Goal: Task Accomplishment & Management: Manage account settings

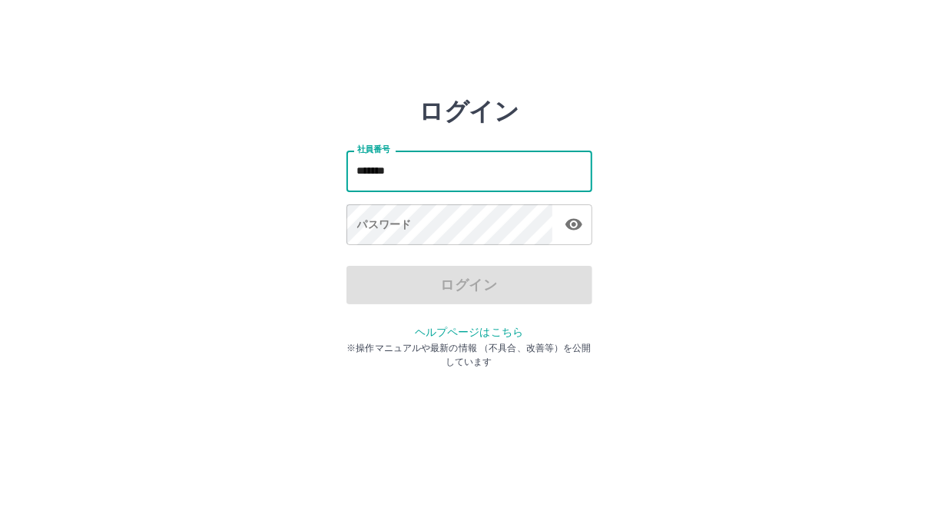
type input "*******"
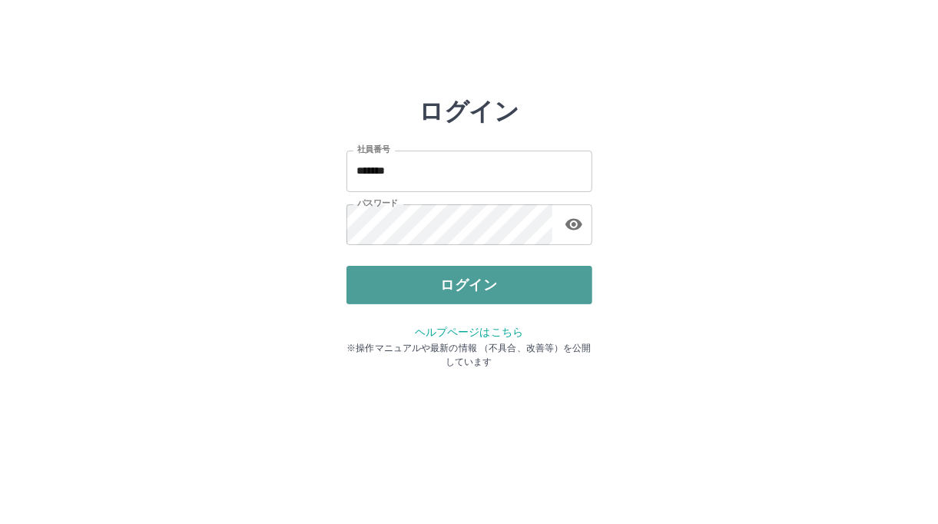
click at [400, 284] on button "ログイン" at bounding box center [470, 285] width 246 height 38
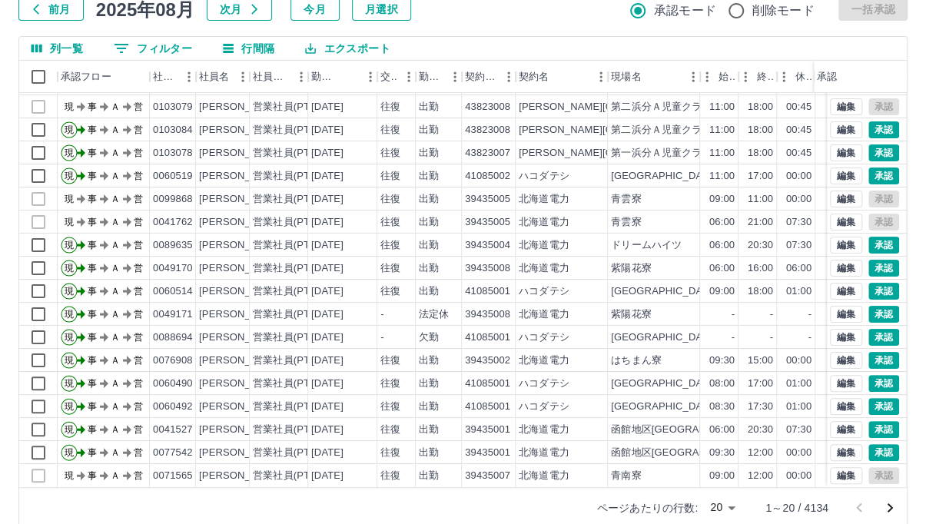
scroll to position [105, 0]
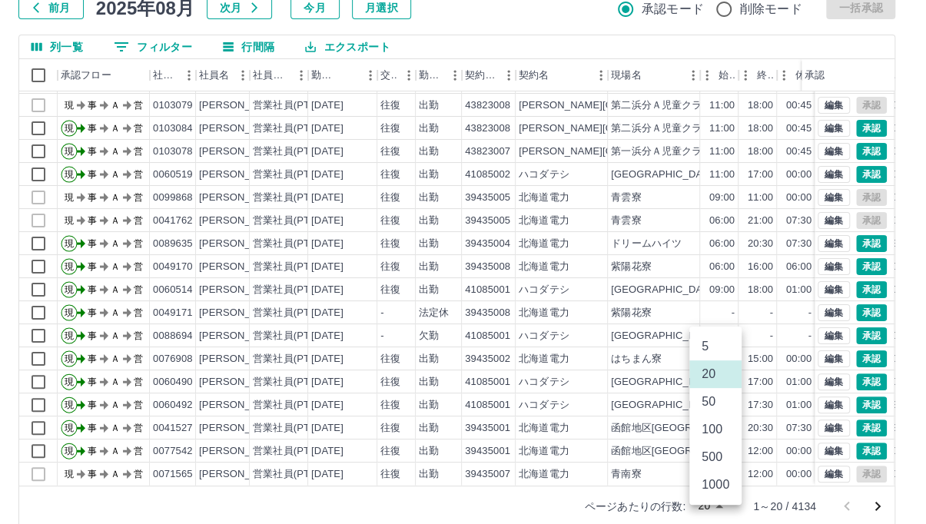
click at [723, 500] on body "SDH勤怠 [PERSON_NAME] 勤務実績承認 前月 [DATE] 次月 今月 月選択 承認モード 削除モード 一括承認 列一覧 0 フィルター 行間隔…" at bounding box center [463, 219] width 926 height 649
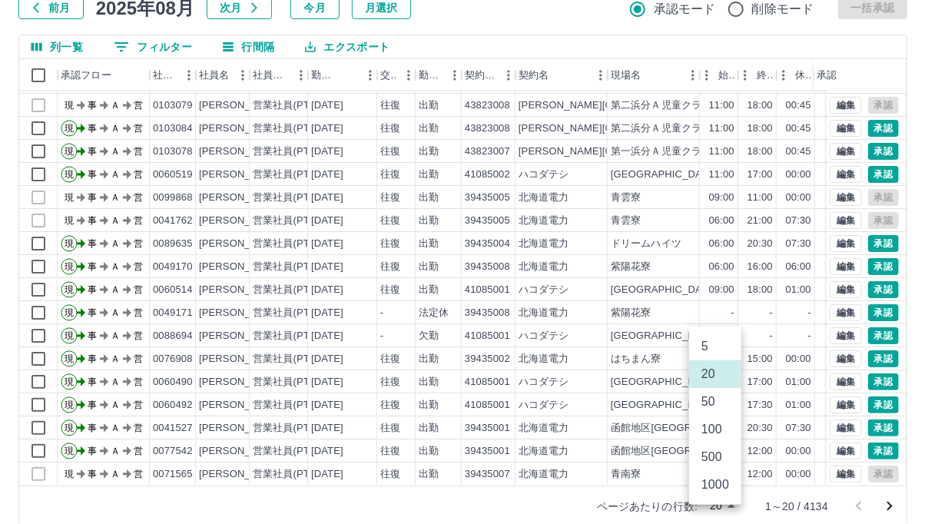
click at [712, 460] on li "500" at bounding box center [715, 457] width 52 height 28
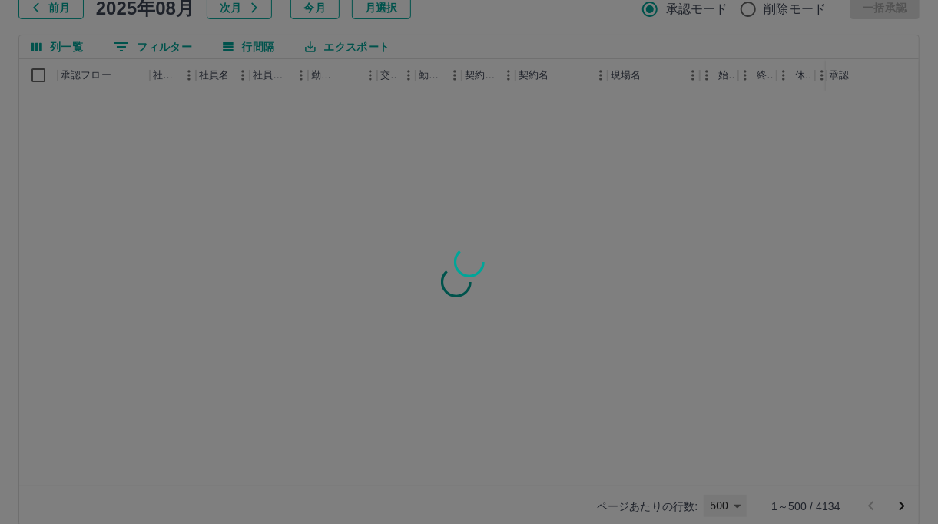
type input "***"
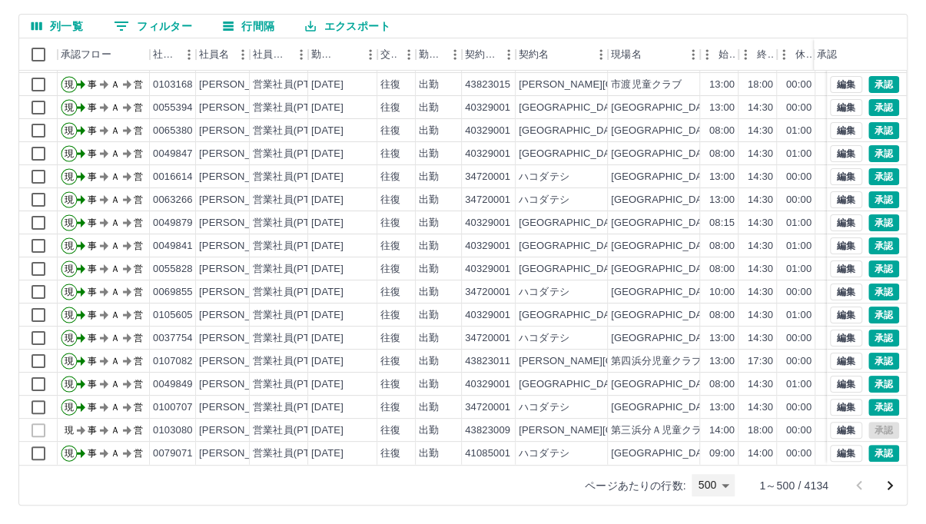
scroll to position [11147, 0]
click at [883, 492] on icon "次のページへ" at bounding box center [890, 486] width 18 height 18
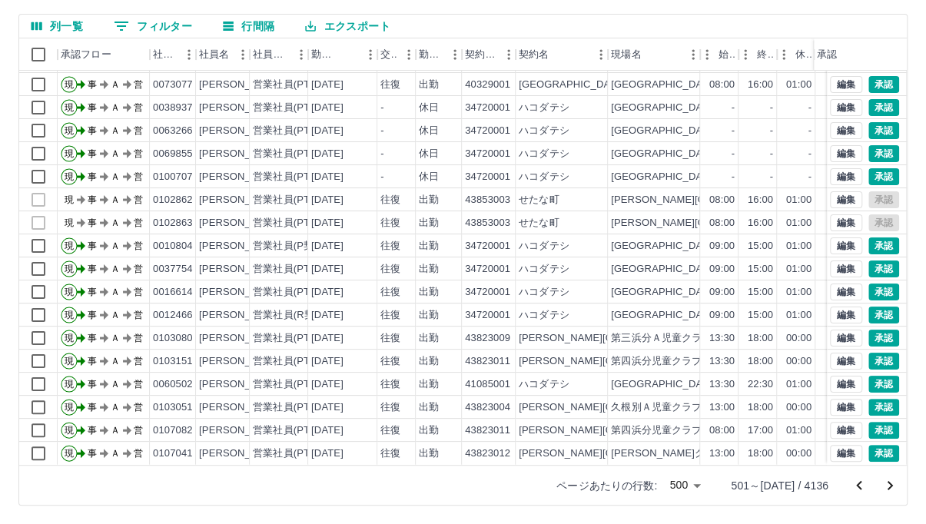
click at [882, 486] on icon "次のページへ" at bounding box center [890, 486] width 18 height 18
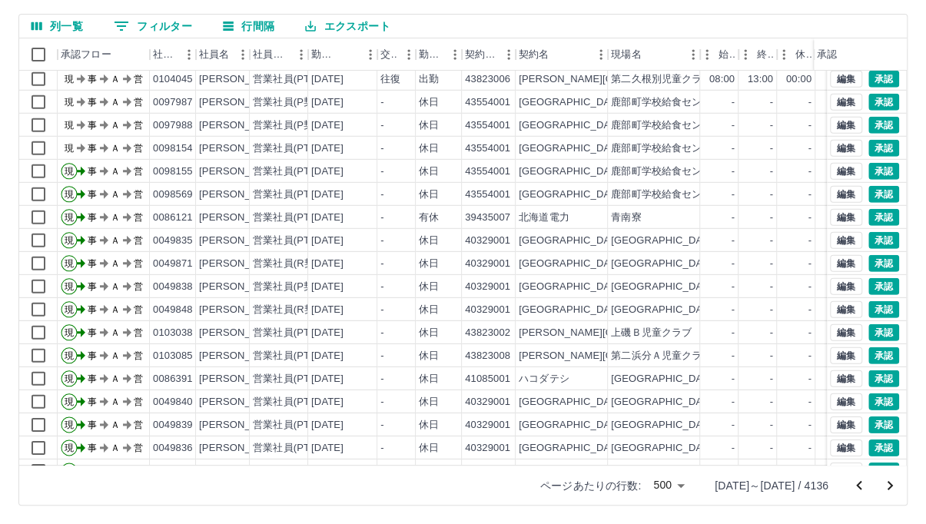
scroll to position [10384, 0]
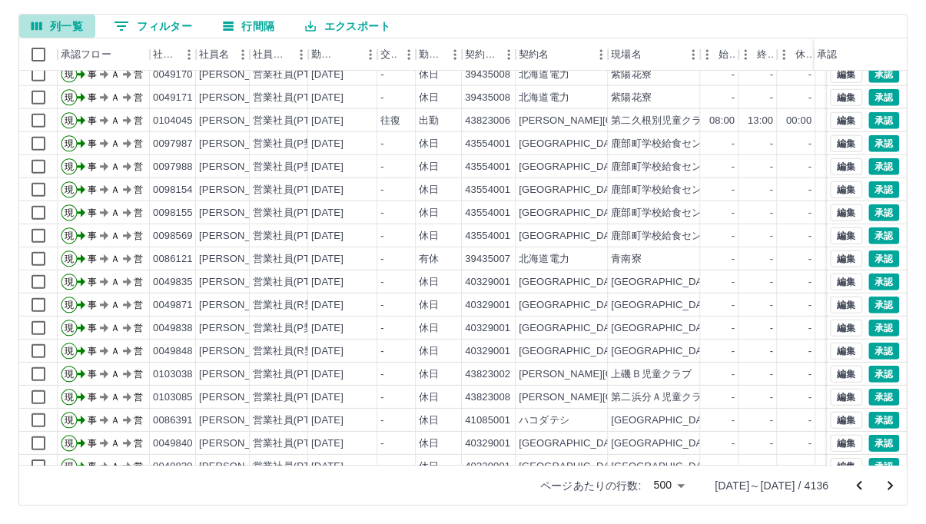
click at [76, 29] on button "列一覧" at bounding box center [57, 26] width 76 height 23
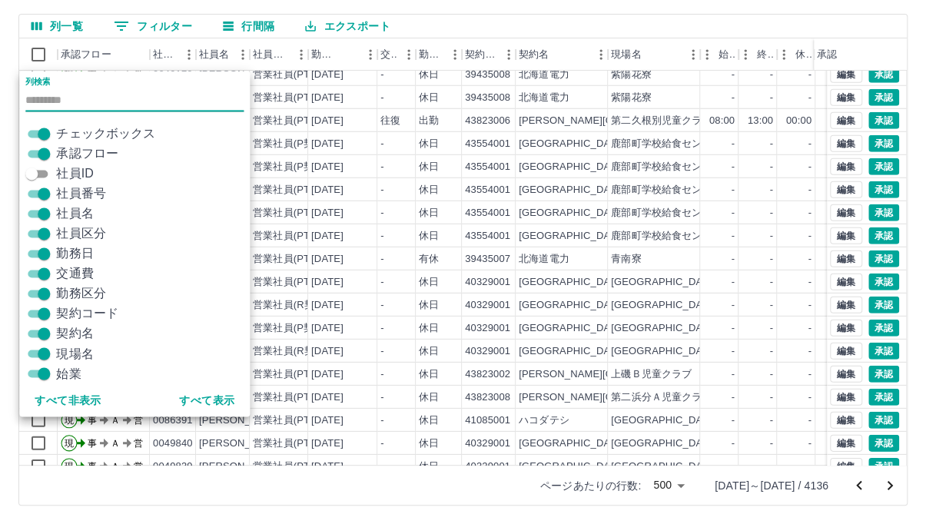
click at [55, 34] on button "列一覧" at bounding box center [57, 26] width 76 height 23
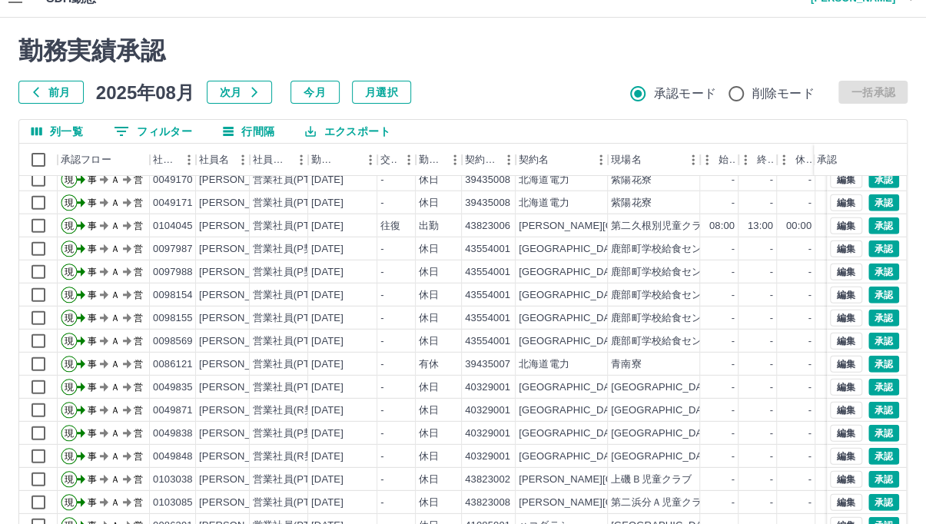
scroll to position [0, 0]
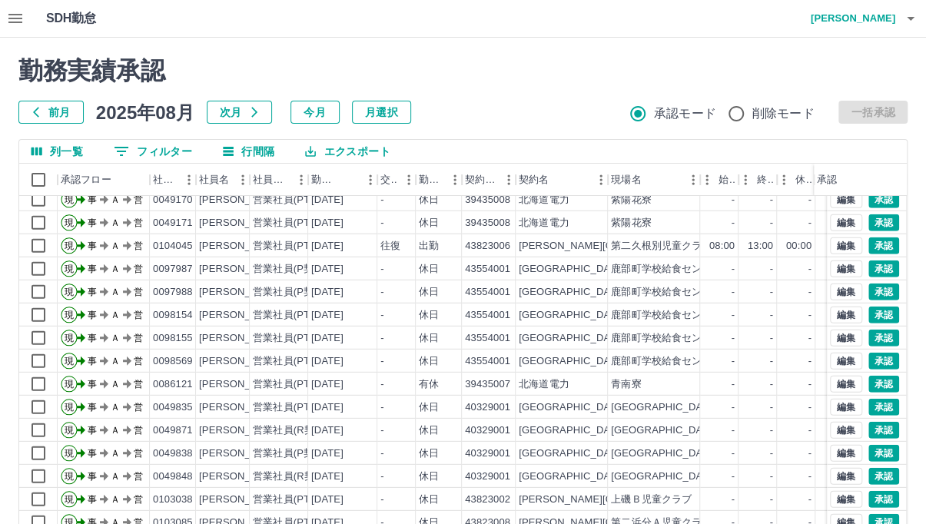
click at [27, 16] on button "button" at bounding box center [15, 18] width 31 height 37
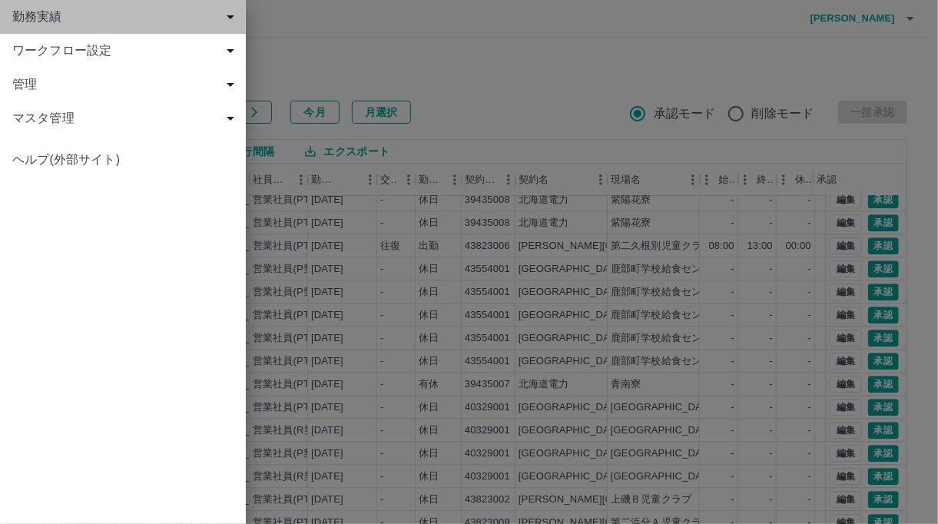
click at [75, 28] on div "勤務実績" at bounding box center [123, 17] width 246 height 34
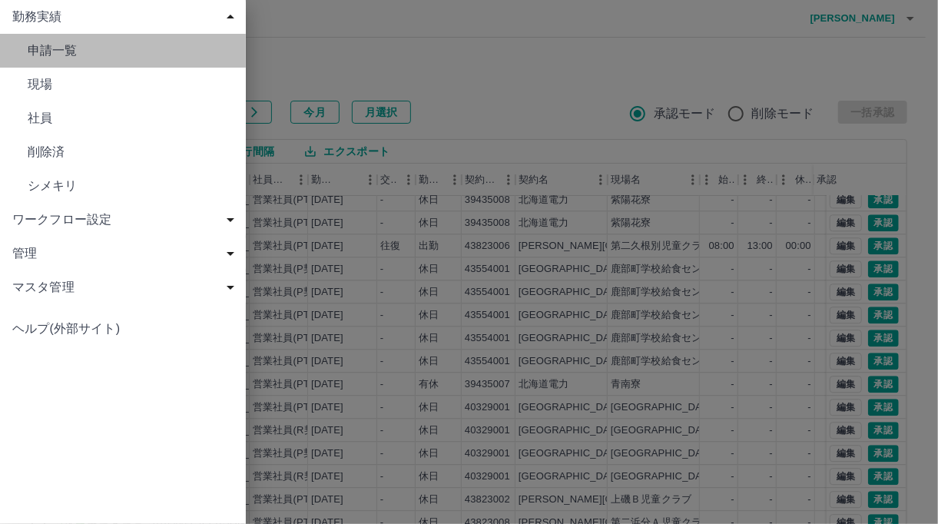
click at [71, 51] on span "申請一覧" at bounding box center [131, 51] width 206 height 18
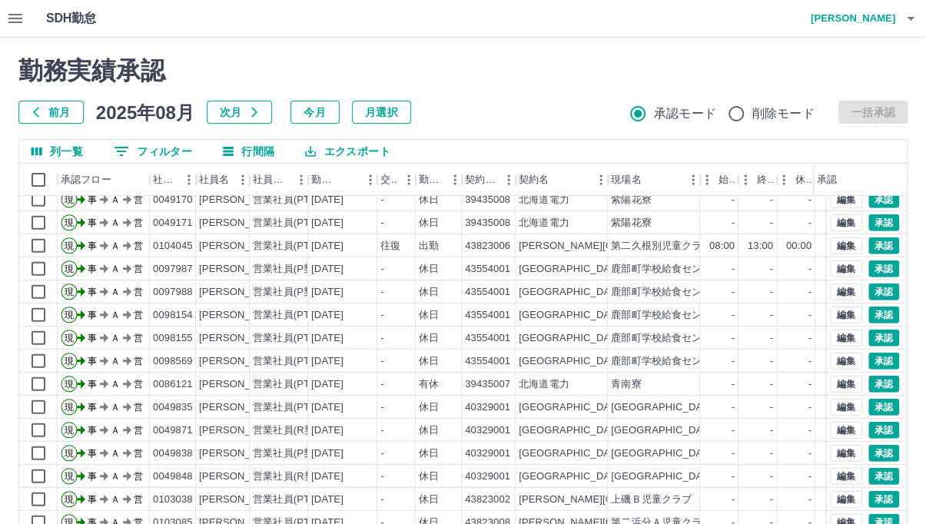
click at [71, 148] on button "列一覧" at bounding box center [57, 151] width 76 height 23
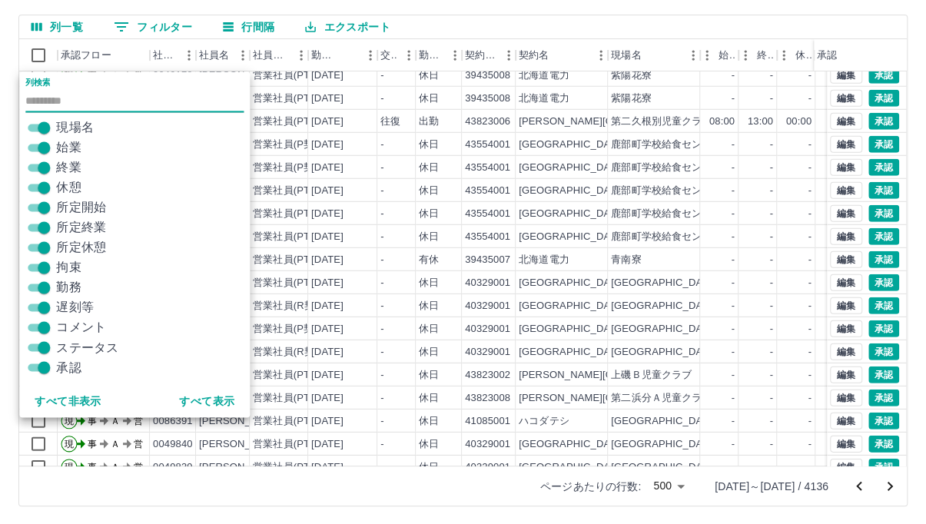
scroll to position [125, 0]
click at [161, 32] on button "0 フィルター" at bounding box center [152, 26] width 103 height 23
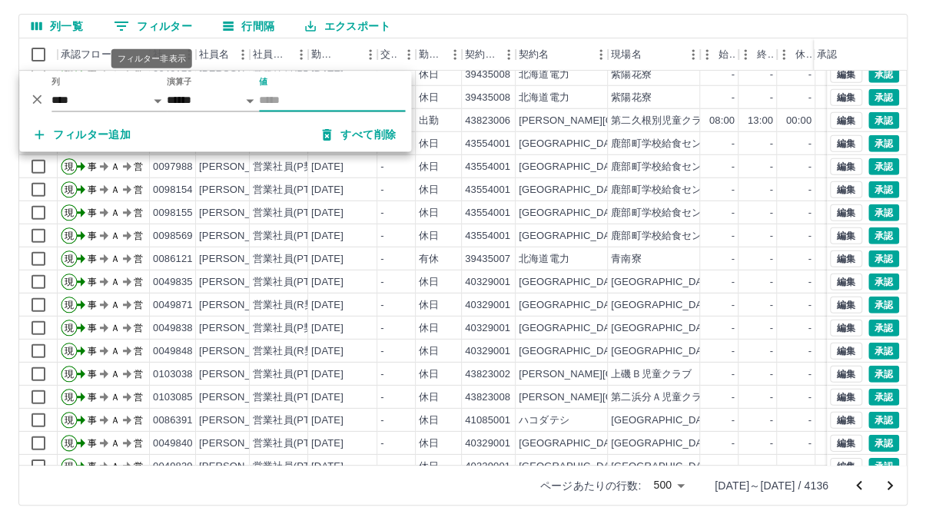
click at [180, 24] on button "0 フィルター" at bounding box center [152, 26] width 103 height 23
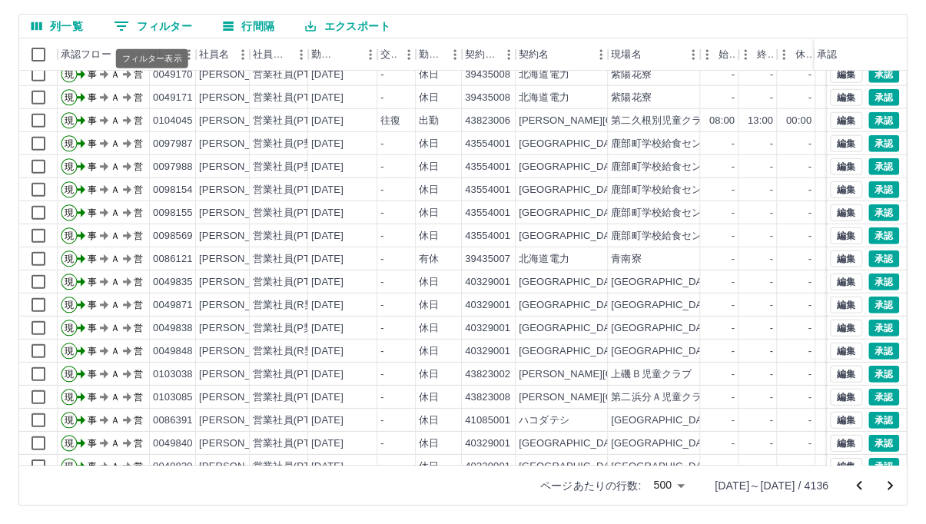
click at [184, 29] on button "0 フィルター" at bounding box center [152, 26] width 103 height 23
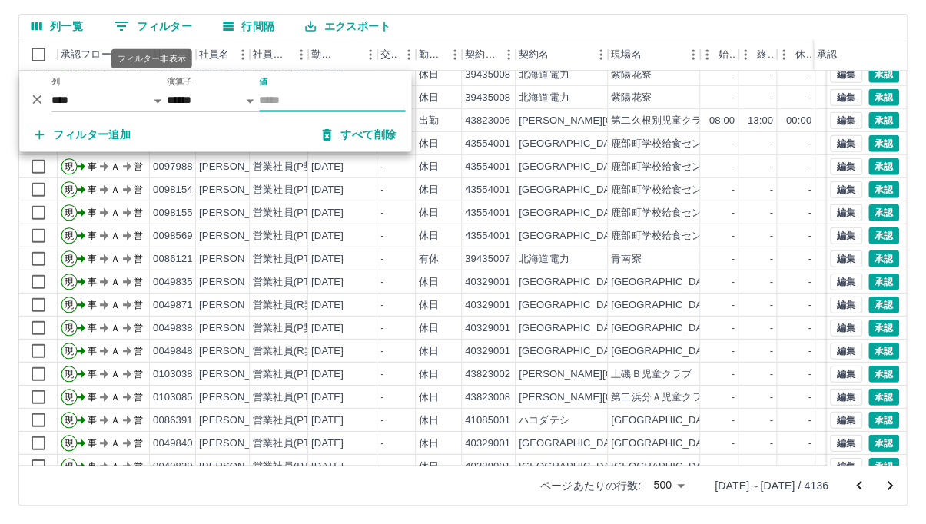
click at [162, 22] on button "0 フィルター" at bounding box center [152, 26] width 103 height 23
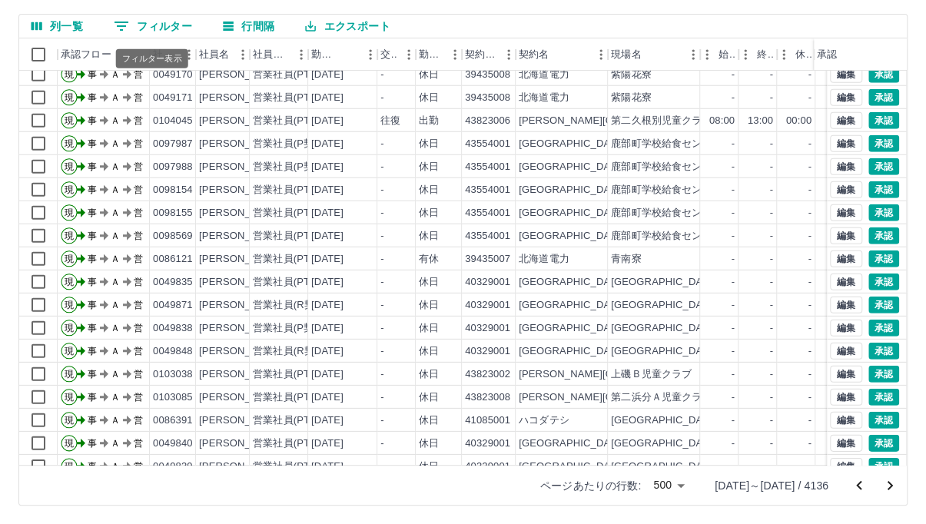
click at [159, 28] on button "0 フィルター" at bounding box center [152, 26] width 103 height 23
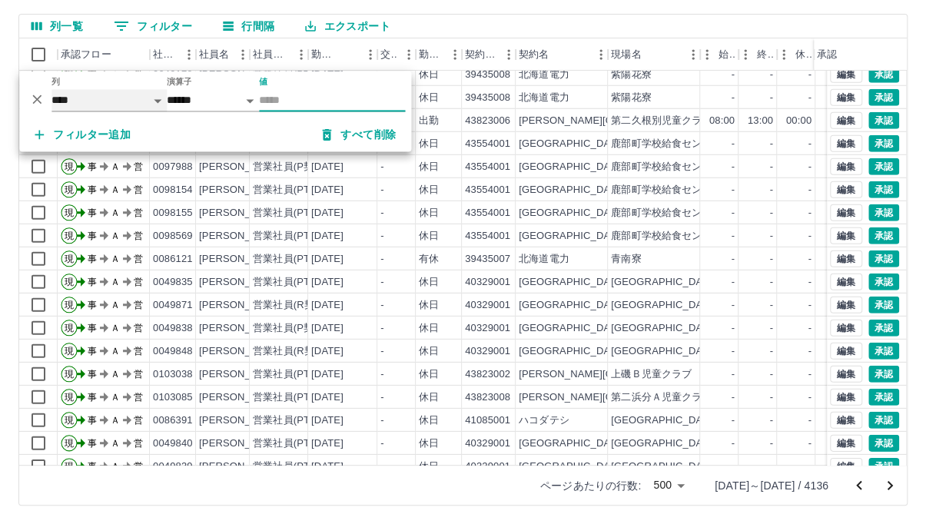
click at [148, 98] on select "**** *** **** *** *** **** ***** *** *** ** ** ** **** **** **** ** ** *** ****…" at bounding box center [108, 100] width 115 height 22
click at [52, 89] on select "**** *** **** *** *** **** ***** *** *** ** ** ** **** **** **** ** ** *** ****…" at bounding box center [108, 100] width 115 height 22
select select "**********"
select select "*****"
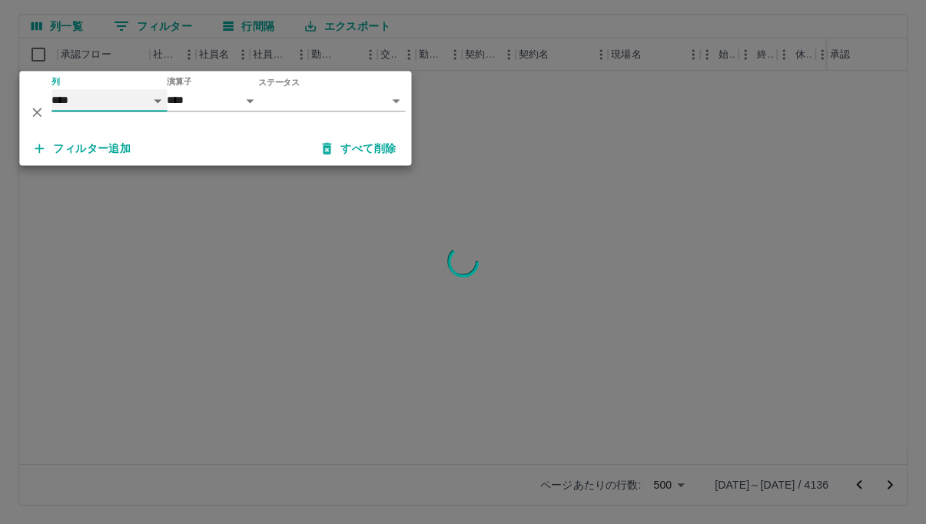
scroll to position [0, 0]
click at [395, 107] on body "SDH勤怠 [PERSON_NAME] 勤務実績承認 前月 [DATE] 次月 今月 月選択 承認モード 削除モード 一括承認 列一覧 0 フィルター 行間隔…" at bounding box center [463, 199] width 926 height 649
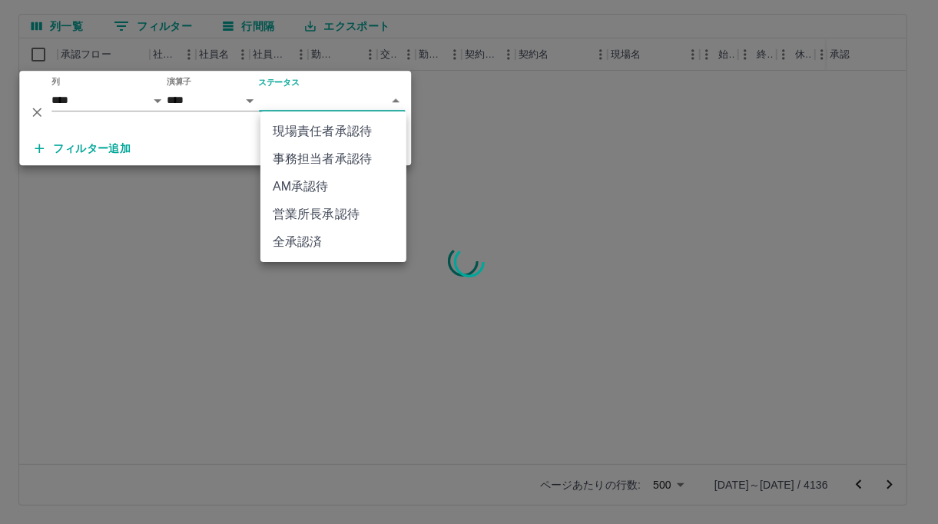
click at [312, 162] on div "フィルター追加 すべて削除" at bounding box center [215, 148] width 392 height 34
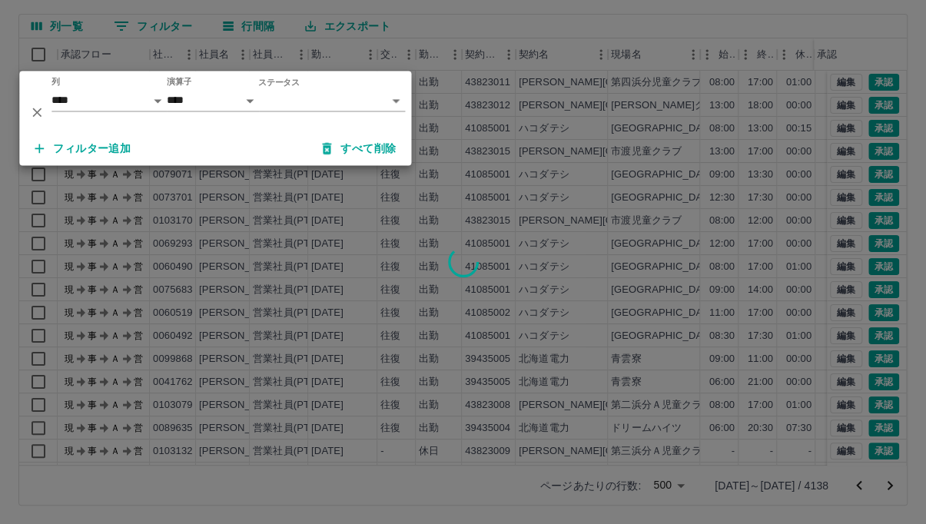
click at [400, 98] on body "SDH勤怠 [PERSON_NAME] 勤務実績承認 前月 [DATE] 次月 今月 月選択 承認モード 削除モード 一括承認 列一覧 0 フィルター 行間隔…" at bounding box center [463, 199] width 926 height 649
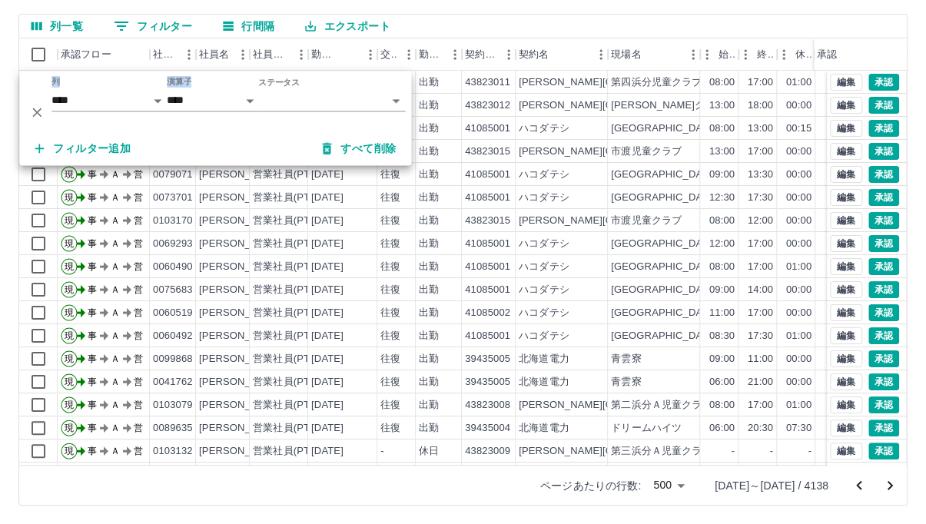
click at [384, 99] on body "SDH勤怠 [PERSON_NAME] 勤務実績承認 前月 [DATE] 次月 今月 月選択 承認モード 削除モード 一括承認 列一覧 0 フィルター 行間隔…" at bounding box center [463, 199] width 926 height 649
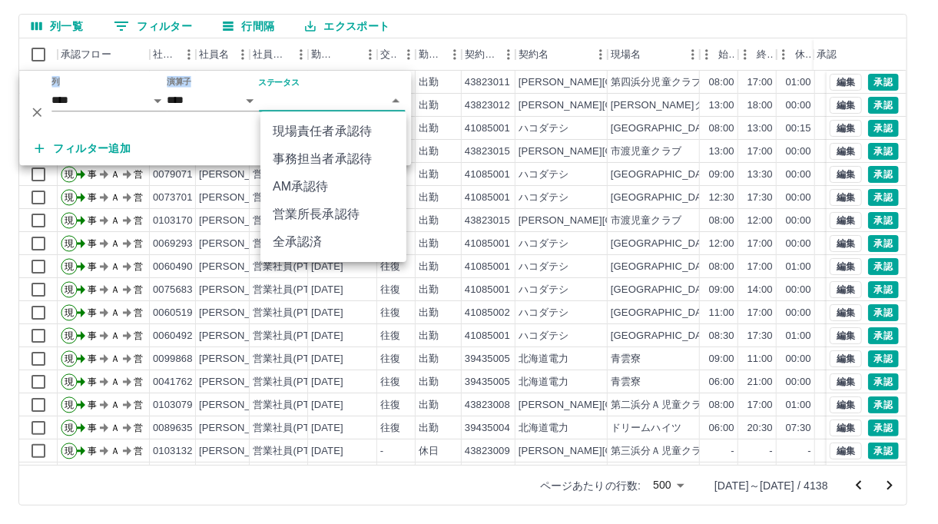
click at [314, 161] on li "事務担当者承認待" at bounding box center [334, 159] width 146 height 28
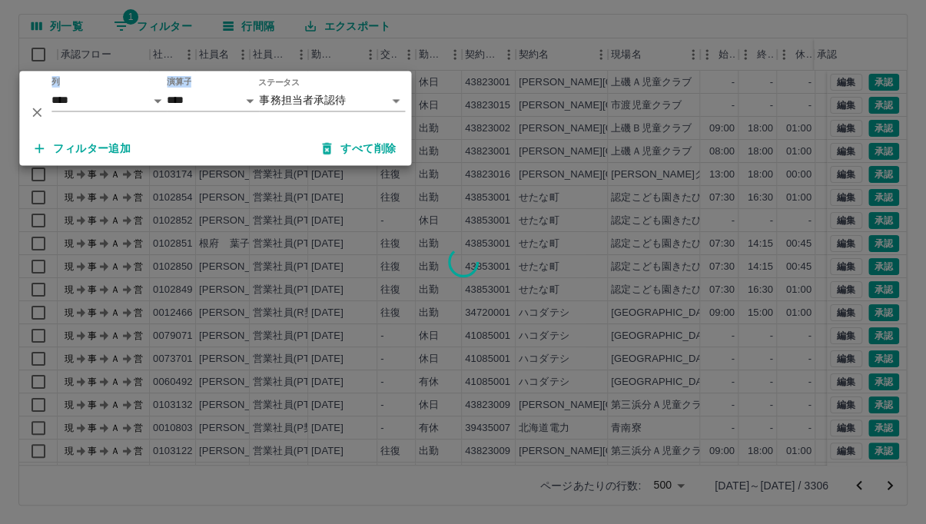
click at [518, 26] on div at bounding box center [463, 262] width 926 height 524
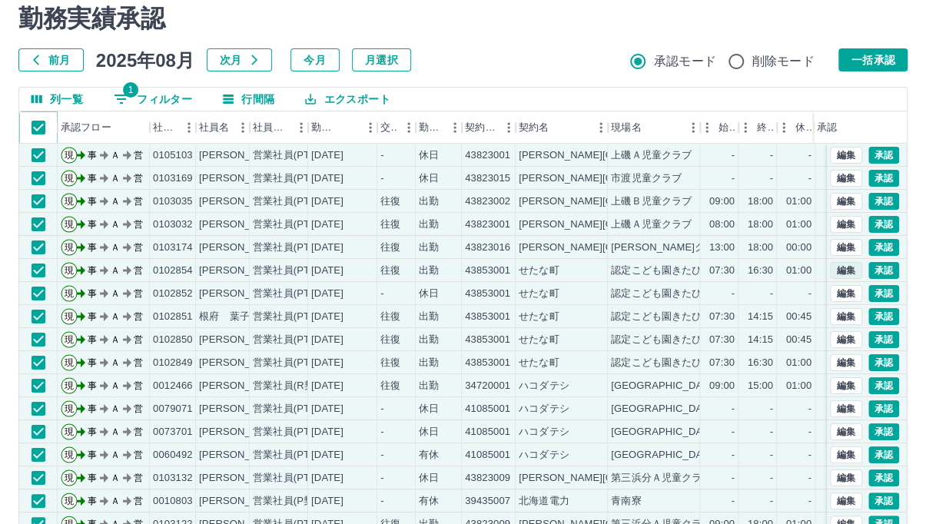
scroll to position [105, 0]
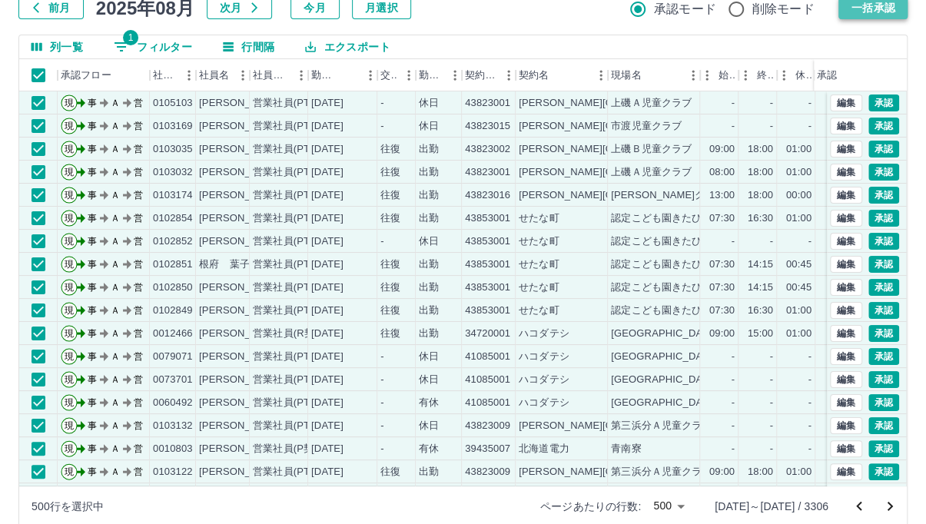
click at [879, 7] on button "一括承認" at bounding box center [873, 7] width 69 height 23
click at [870, 8] on div at bounding box center [463, 262] width 926 height 524
